Goal: Transaction & Acquisition: Subscribe to service/newsletter

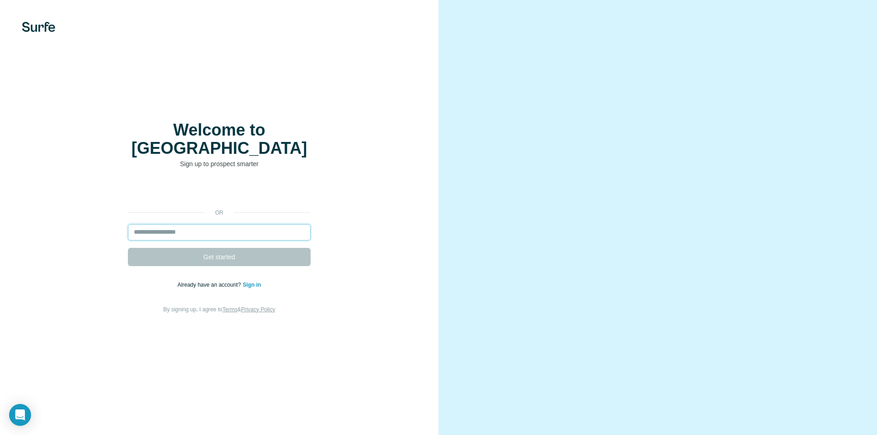
drag, startPoint x: 0, startPoint y: 0, endPoint x: 191, endPoint y: 219, distance: 290.4
click at [191, 224] on input "email" at bounding box center [219, 232] width 183 height 16
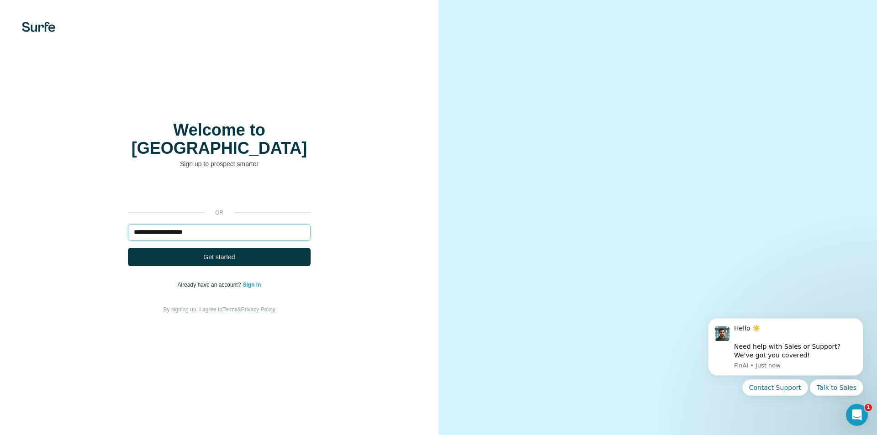
type input "**********"
click at [128, 248] on button "Get started" at bounding box center [219, 257] width 183 height 18
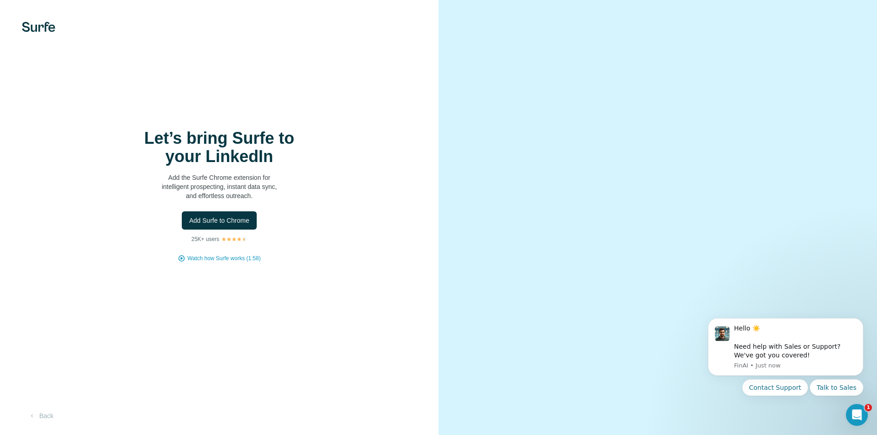
click at [191, 219] on span "Add Surfe to Chrome" at bounding box center [219, 220] width 60 height 9
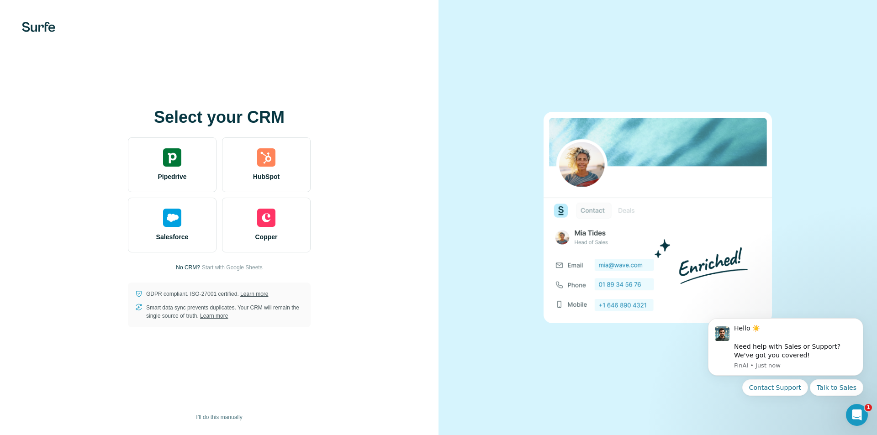
click at [197, 75] on div "Select your CRM Pipedrive HubSpot Salesforce Copper No CRM? Start with Google S…" at bounding box center [219, 217] width 438 height 435
